Goal: Information Seeking & Learning: Check status

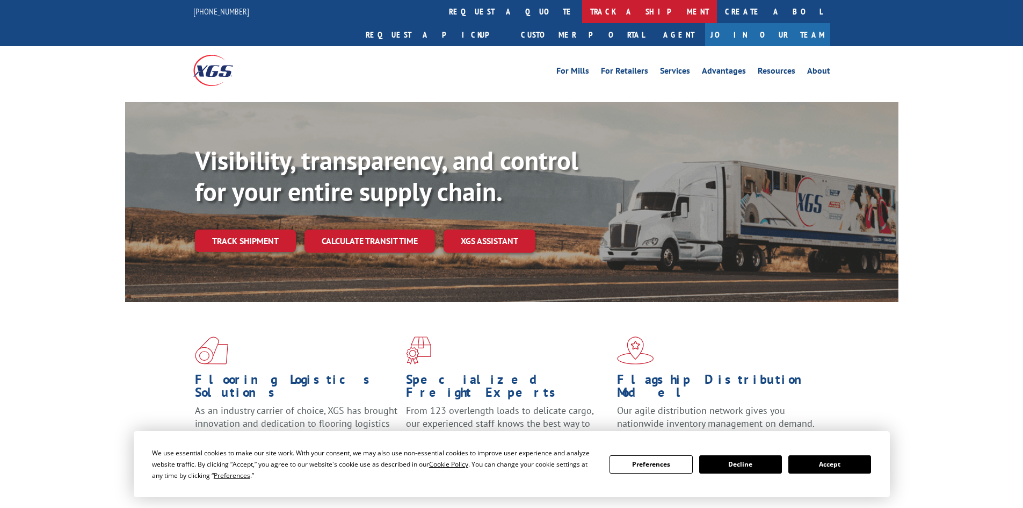
click at [582, 11] on link "track a shipment" at bounding box center [649, 11] width 135 height 23
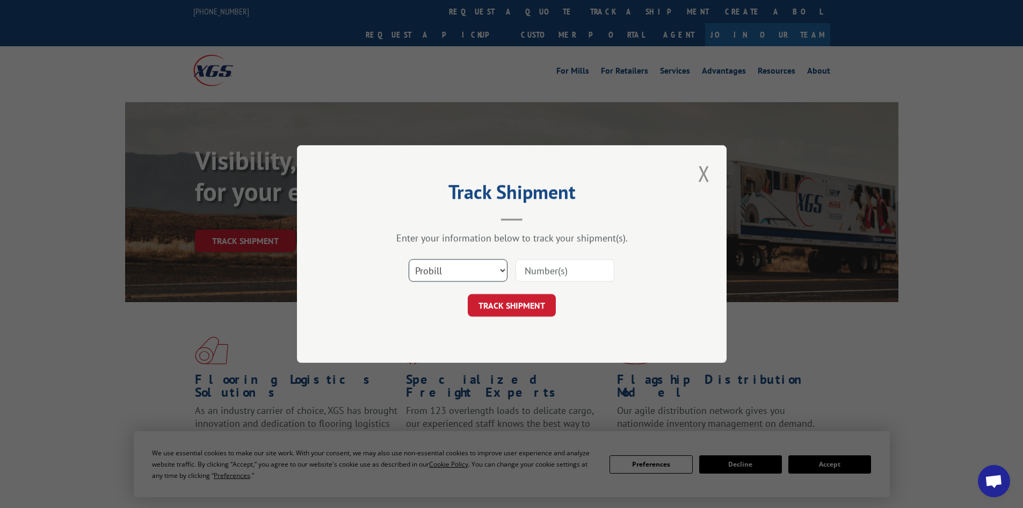
drag, startPoint x: 444, startPoint y: 267, endPoint x: 448, endPoint y: 274, distance: 7.9
click at [444, 267] on select "Select category... Probill BOL PO" at bounding box center [458, 270] width 99 height 23
select select "bol"
click at [409, 259] on select "Select category... Probill BOL PO" at bounding box center [458, 270] width 99 height 23
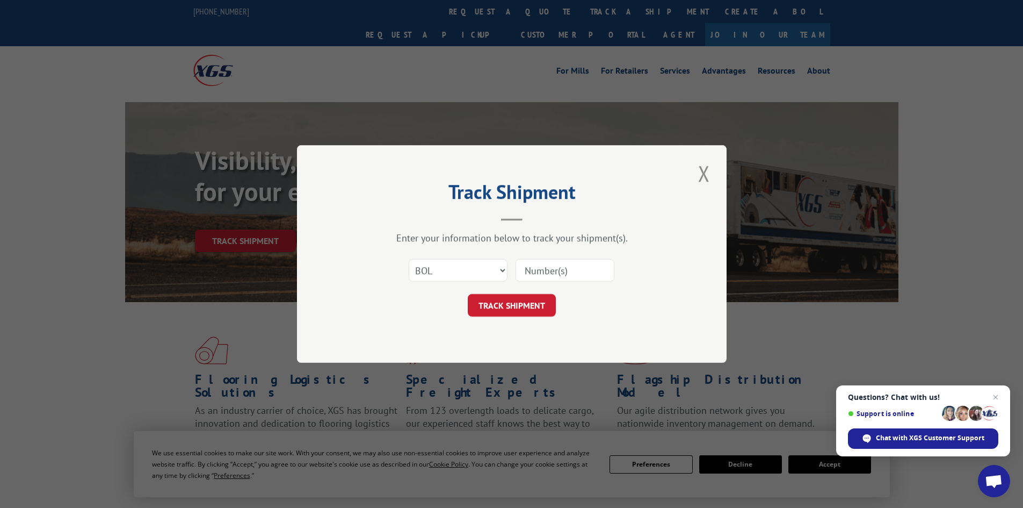
paste input "4779314"
type input "4779314"
click at [532, 299] on button "TRACK SHIPMENT" at bounding box center [512, 305] width 88 height 23
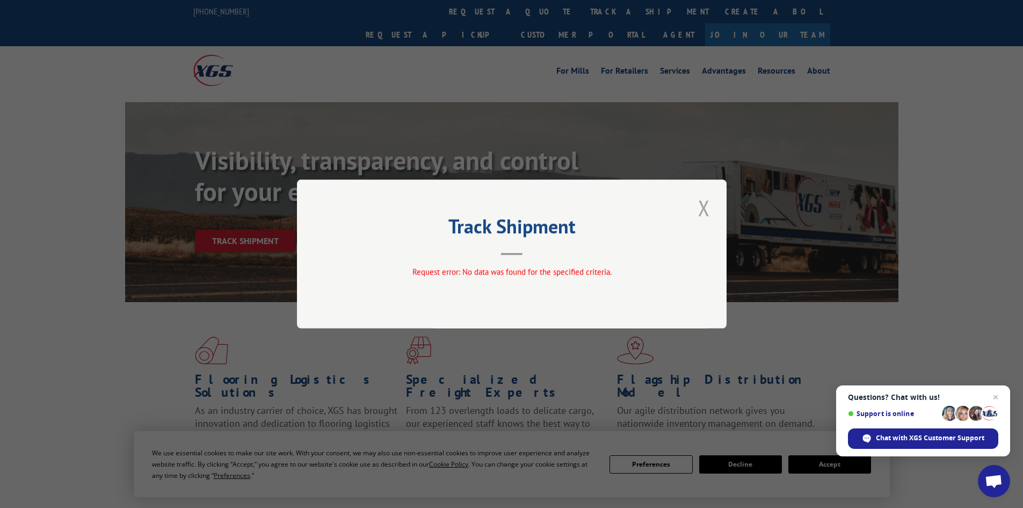
click at [707, 206] on button "Close modal" at bounding box center [704, 208] width 18 height 30
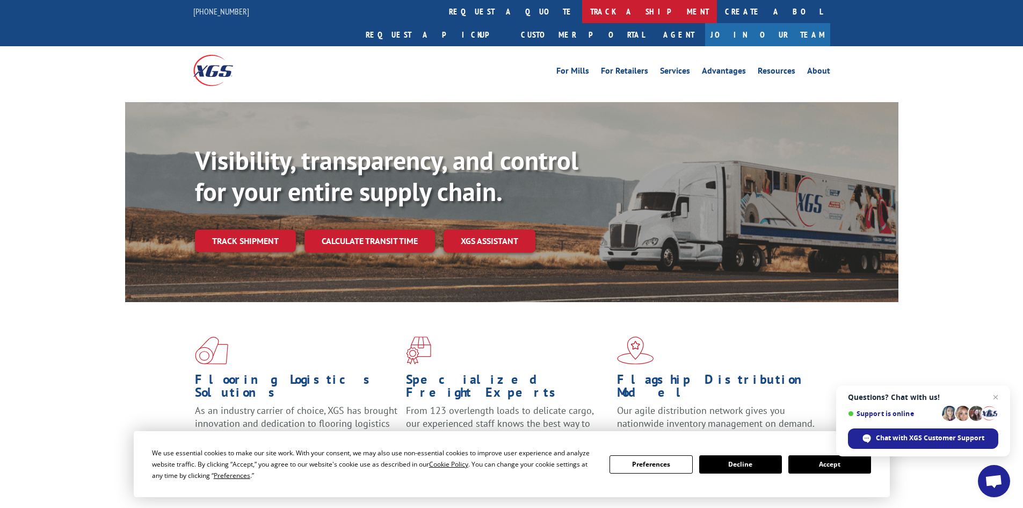
click at [582, 13] on link "track a shipment" at bounding box center [649, 11] width 135 height 23
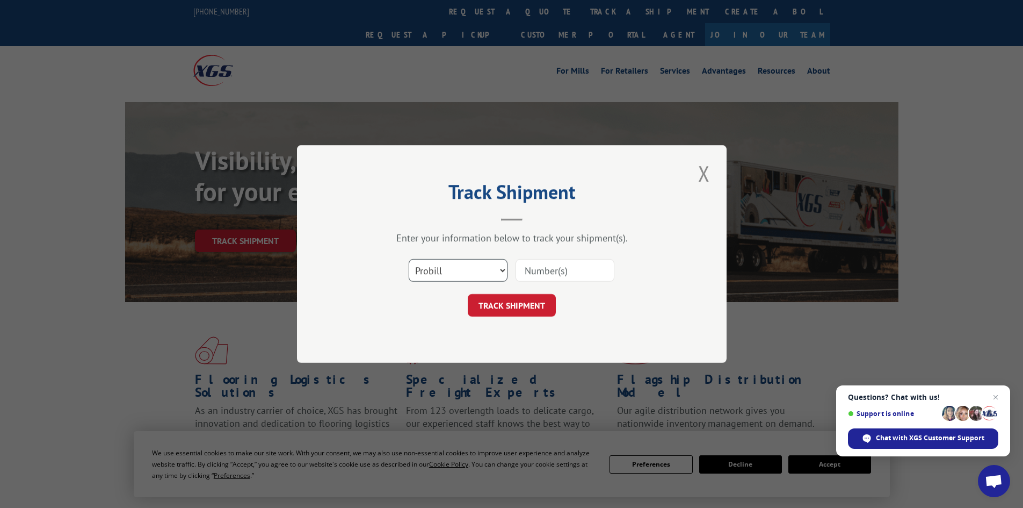
click at [476, 273] on select "Select category... Probill BOL PO" at bounding box center [458, 270] width 99 height 23
select select "bol"
click at [409, 259] on select "Select category... Probill BOL PO" at bounding box center [458, 270] width 99 height 23
paste input "4779314"
type input "4779314"
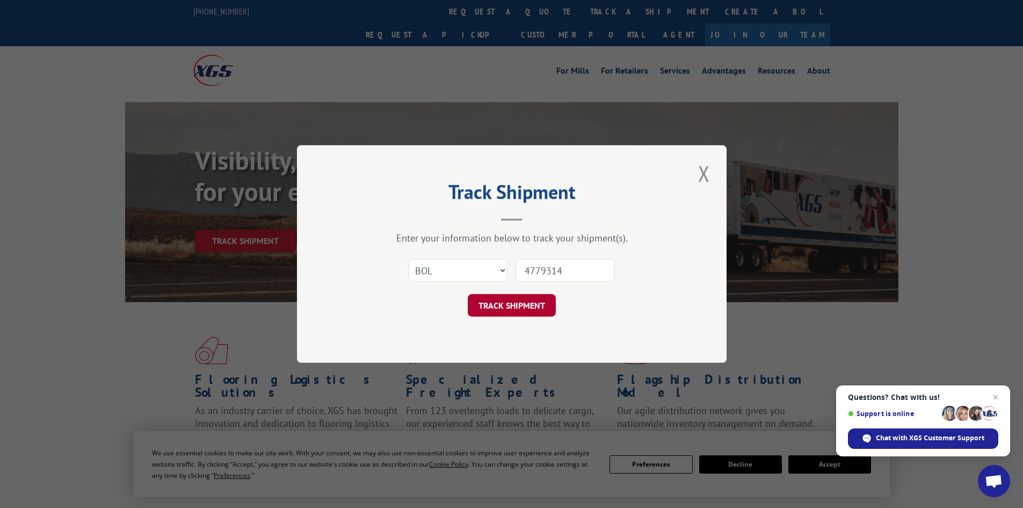
click at [520, 303] on button "TRACK SHIPMENT" at bounding box center [512, 305] width 88 height 23
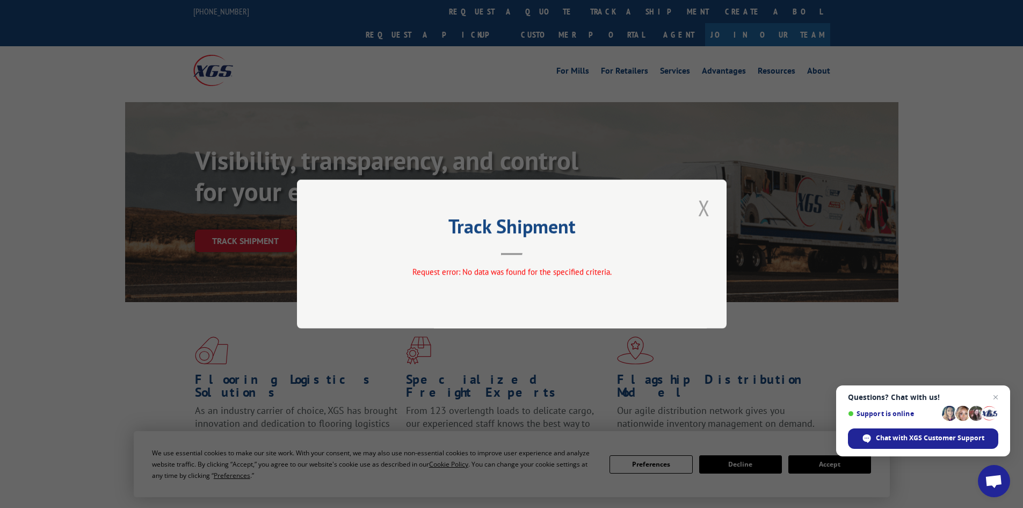
click at [705, 202] on button "Close modal" at bounding box center [704, 208] width 18 height 30
